Goal: Task Accomplishment & Management: Manage account settings

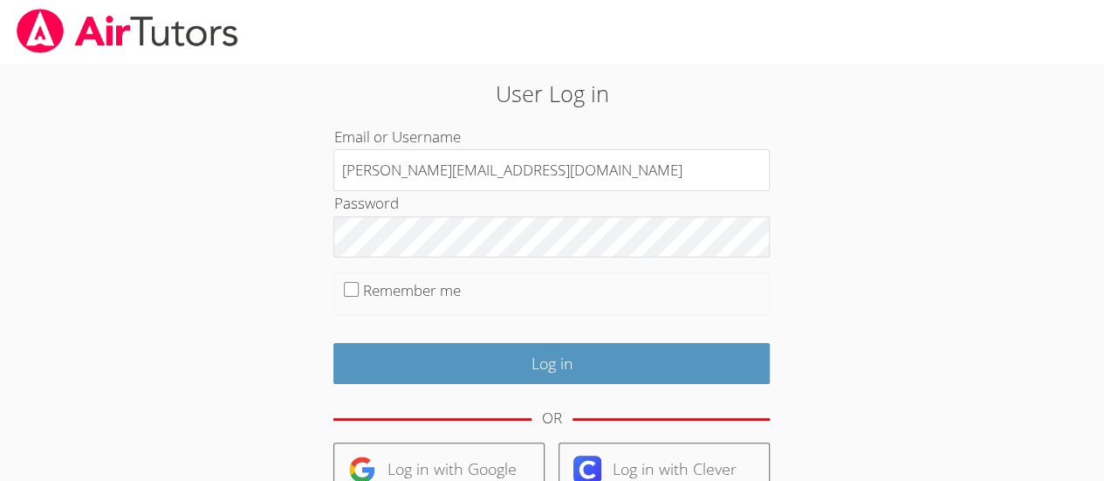
click at [519, 168] on input "[PERSON_NAME][EMAIL_ADDRESS][DOMAIN_NAME]" at bounding box center [551, 170] width 436 height 42
type input "[PERSON_NAME][EMAIL_ADDRESS][DOMAIN_NAME]"
click at [346, 295] on input "Remember me" at bounding box center [351, 289] width 15 height 15
checkbox input "true"
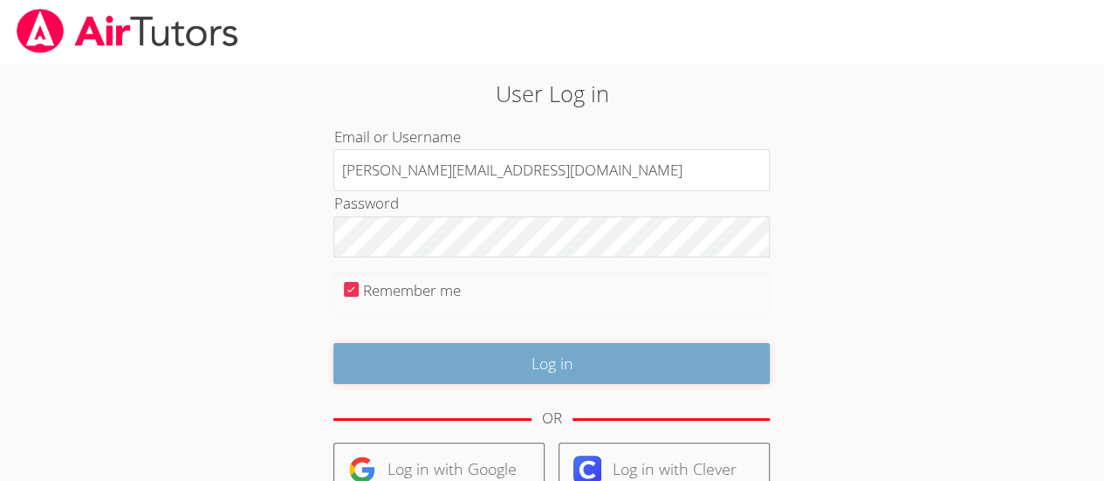
click at [658, 360] on input "Log in" at bounding box center [551, 363] width 436 height 41
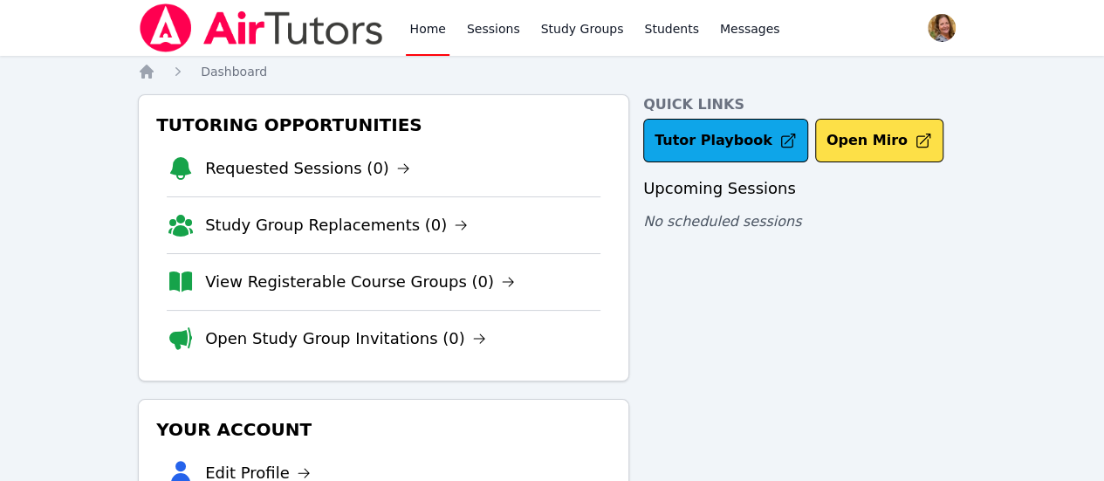
click at [942, 328] on div "Quick Links Tutor Playbook Open Miro Upcoming Sessions No scheduled sessions" at bounding box center [804, 390] width 323 height 592
click at [656, 33] on link "Students" at bounding box center [670, 28] width 61 height 56
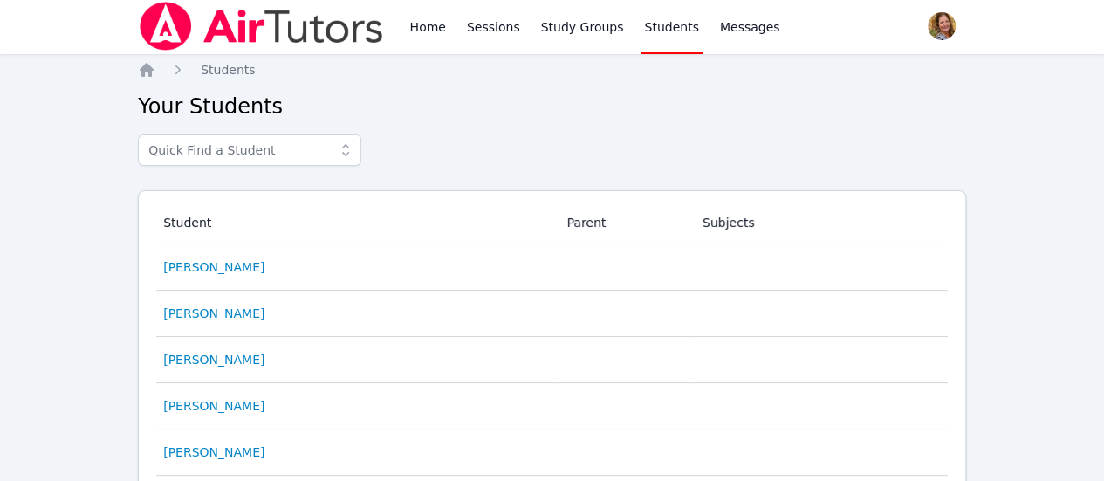
scroll to position [8, 0]
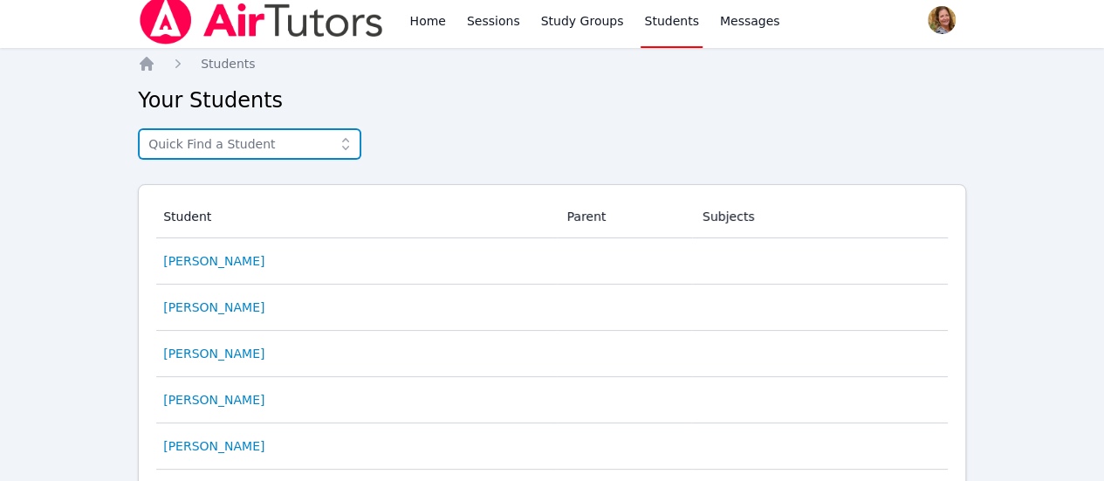
click at [284, 147] on input "text" at bounding box center [249, 143] width 223 height 31
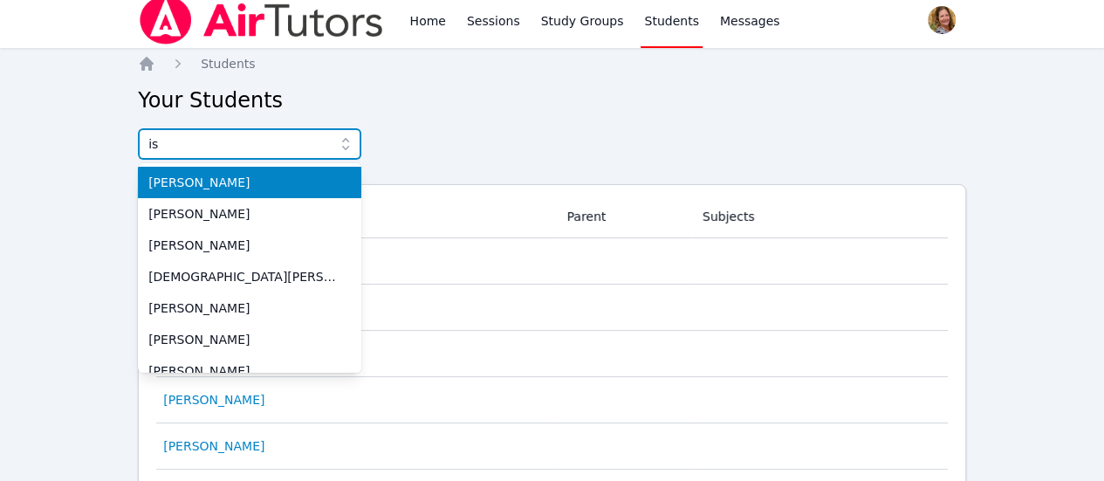
type input "isa"
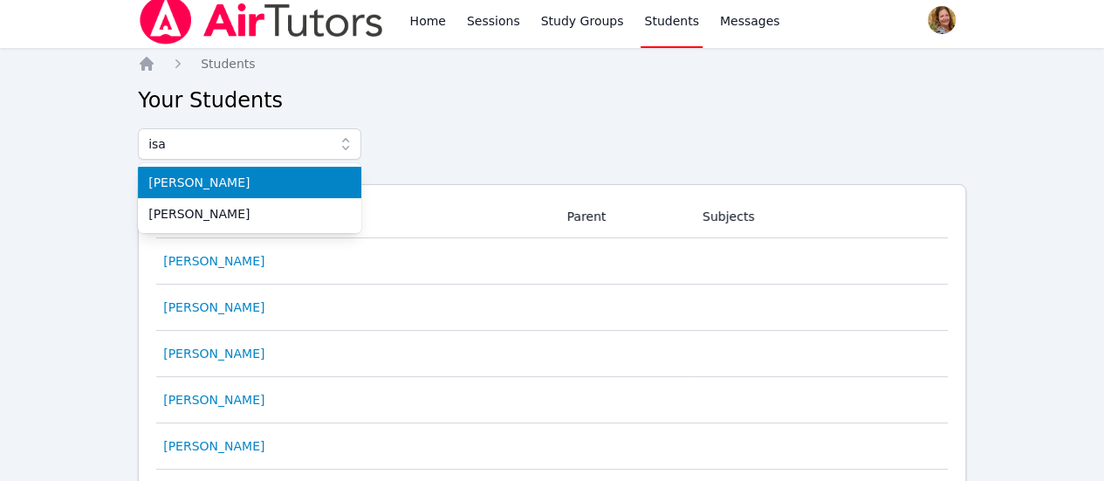
click at [255, 224] on li "[PERSON_NAME]" at bounding box center [249, 213] width 223 height 31
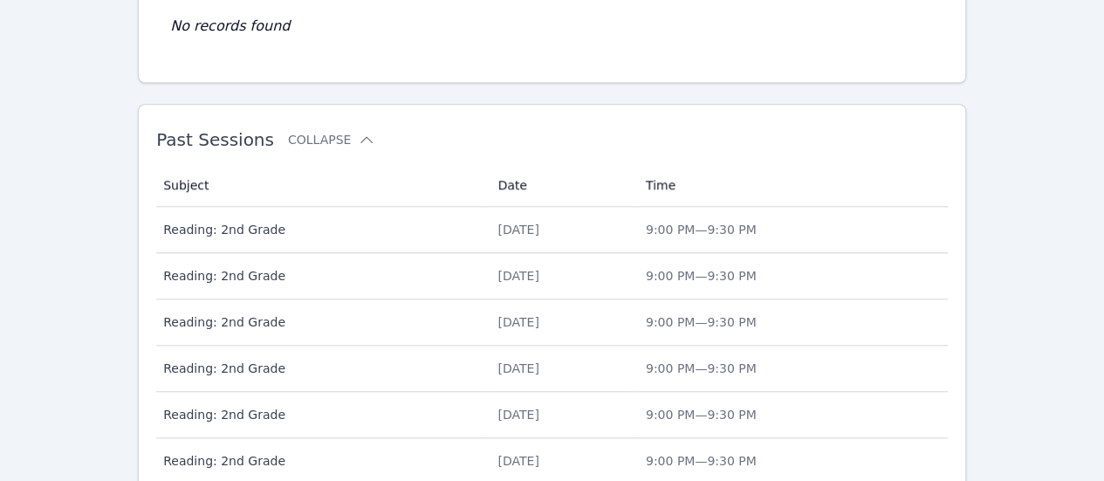
scroll to position [668, 0]
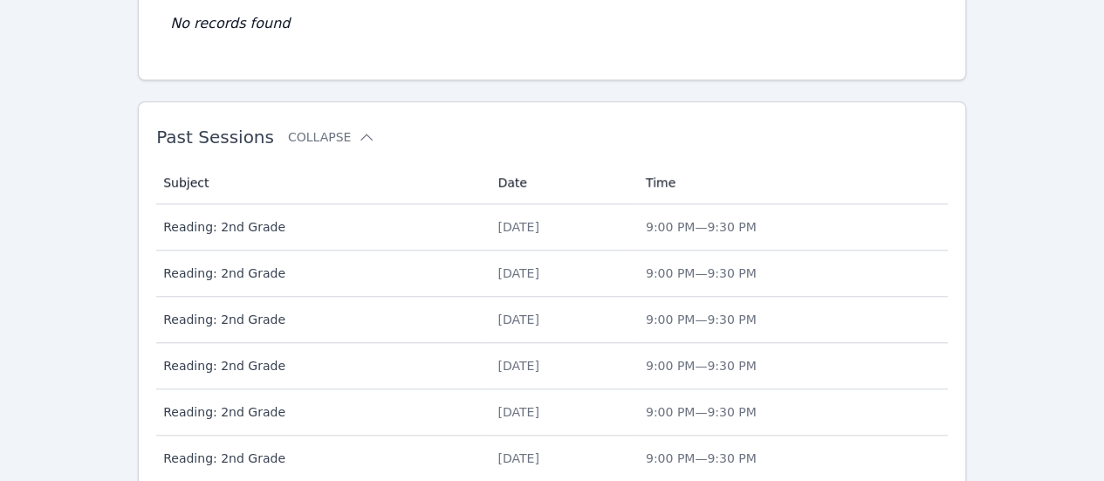
click at [987, 359] on div "Home Sessions Study Groups Students Messages Open user menu [PERSON_NAME] Open …" at bounding box center [552, 35] width 1104 height 1407
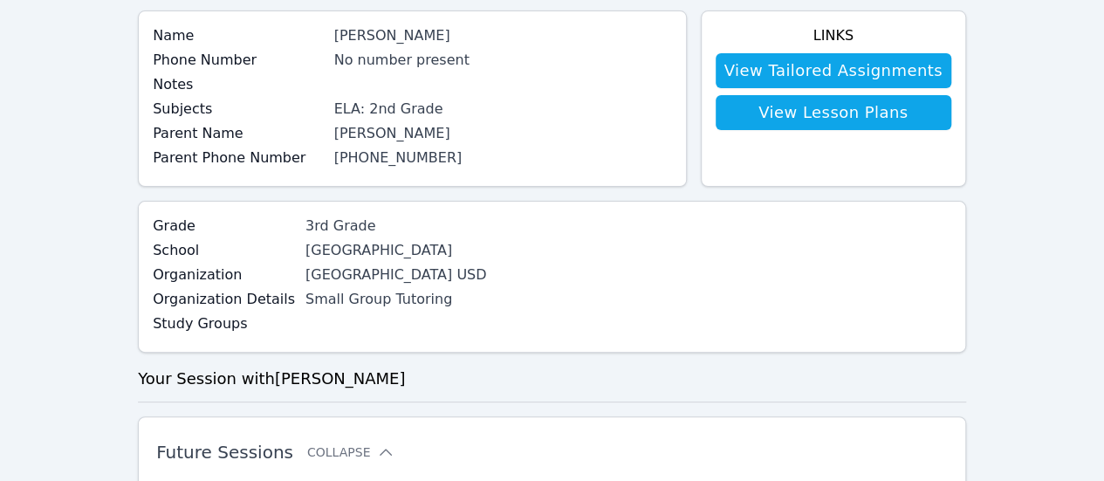
scroll to position [0, 0]
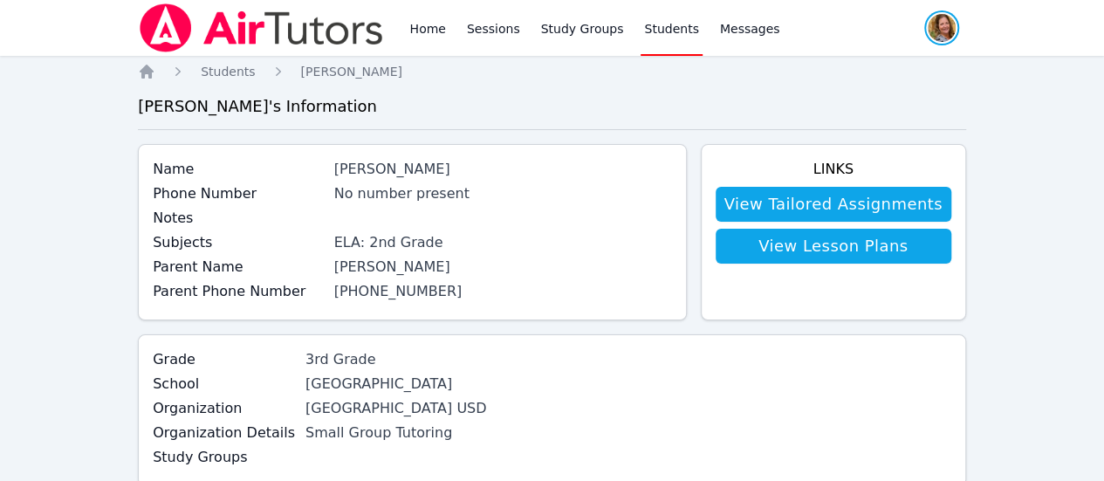
click at [935, 40] on span "button" at bounding box center [941, 28] width 38 height 38
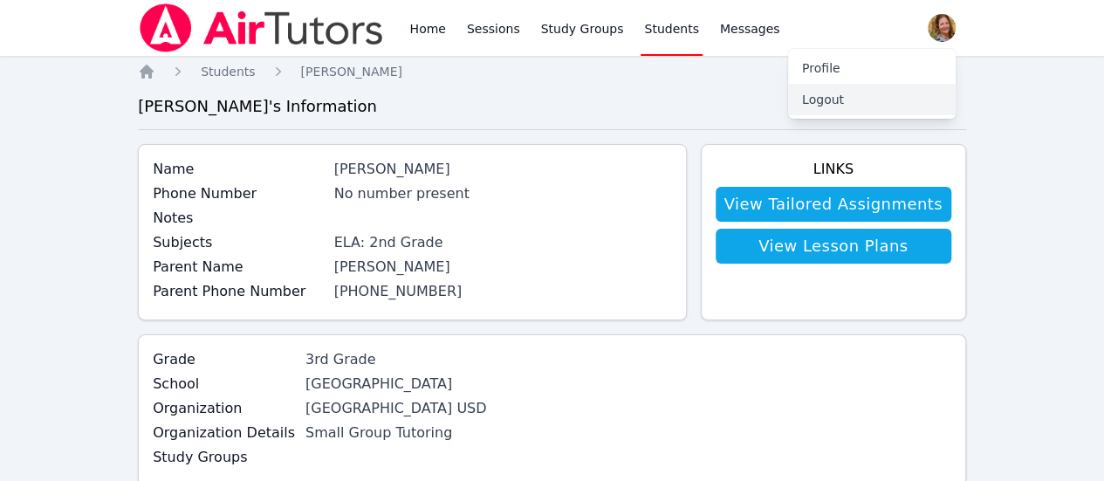
click at [836, 106] on button "Logout" at bounding box center [872, 99] width 168 height 31
